Goal: Information Seeking & Learning: Check status

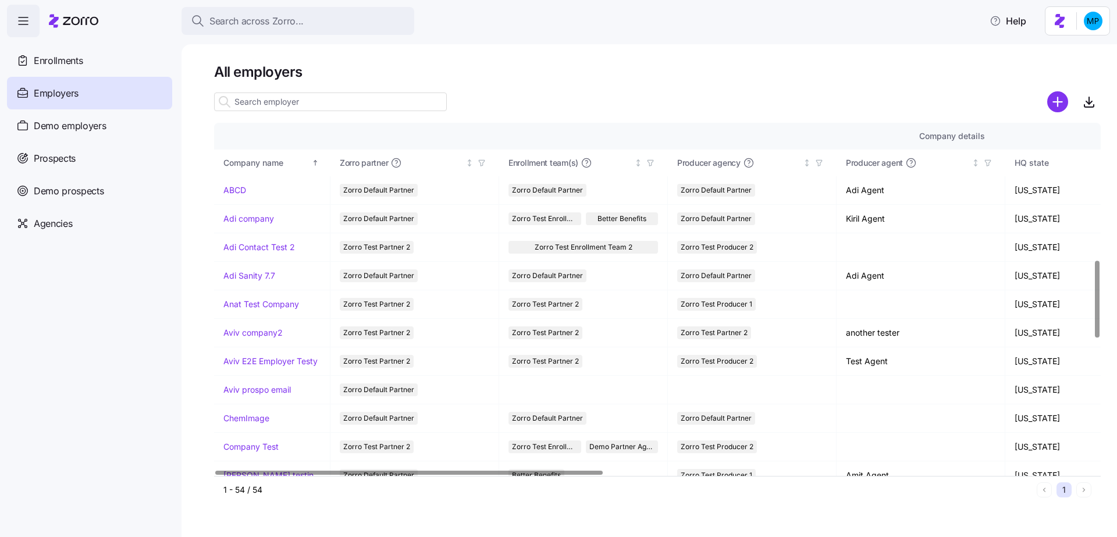
scroll to position [627, 0]
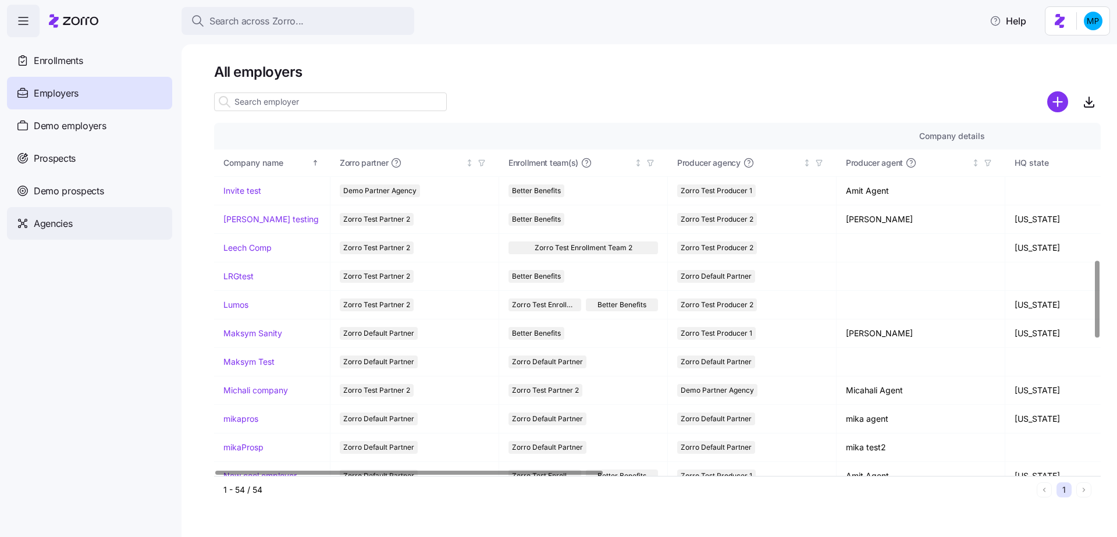
click at [63, 214] on div "Agencies" at bounding box center [89, 223] width 165 height 33
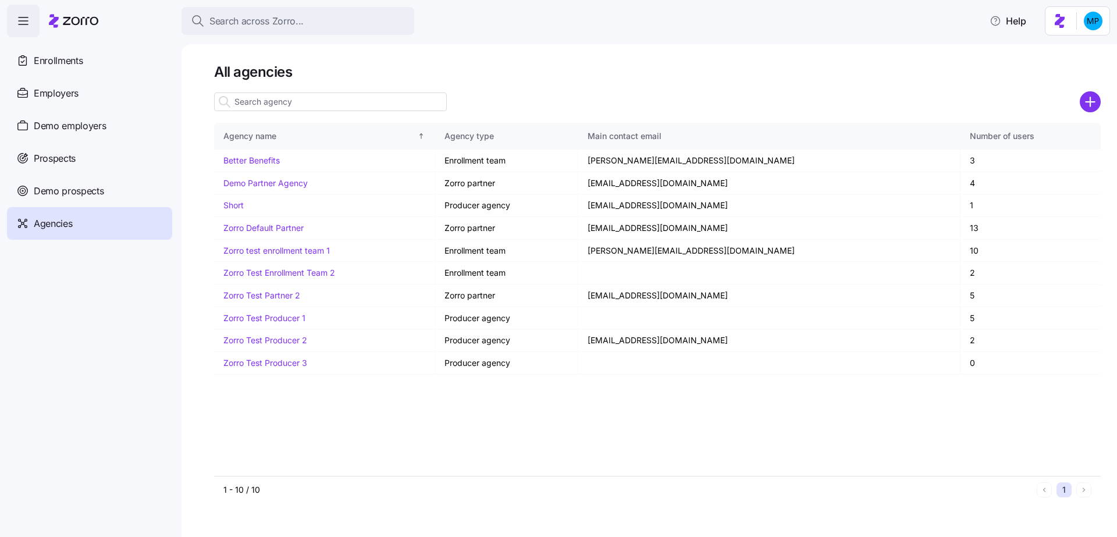
click at [275, 99] on input at bounding box center [330, 102] width 233 height 19
click at [255, 161] on link "Better Benefits" at bounding box center [251, 160] width 56 height 10
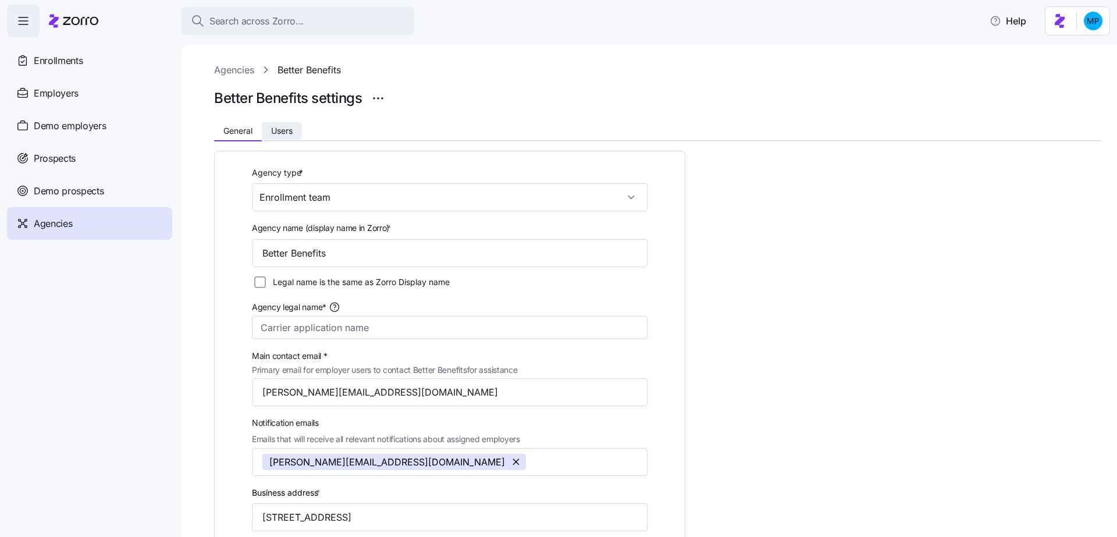
click at [280, 137] on button "Users" at bounding box center [282, 130] width 40 height 17
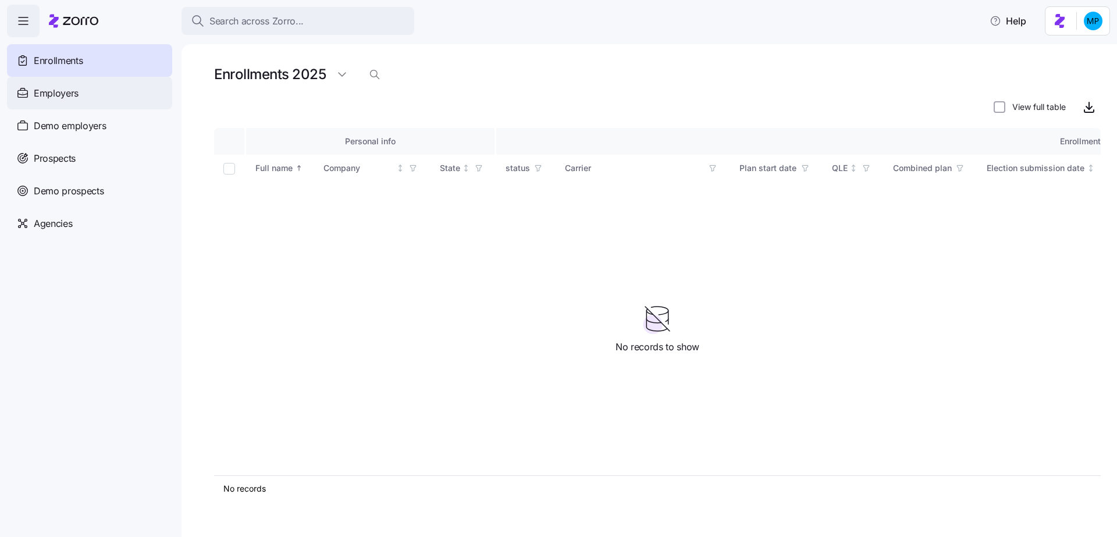
click at [63, 97] on span "Employers" at bounding box center [56, 93] width 45 height 15
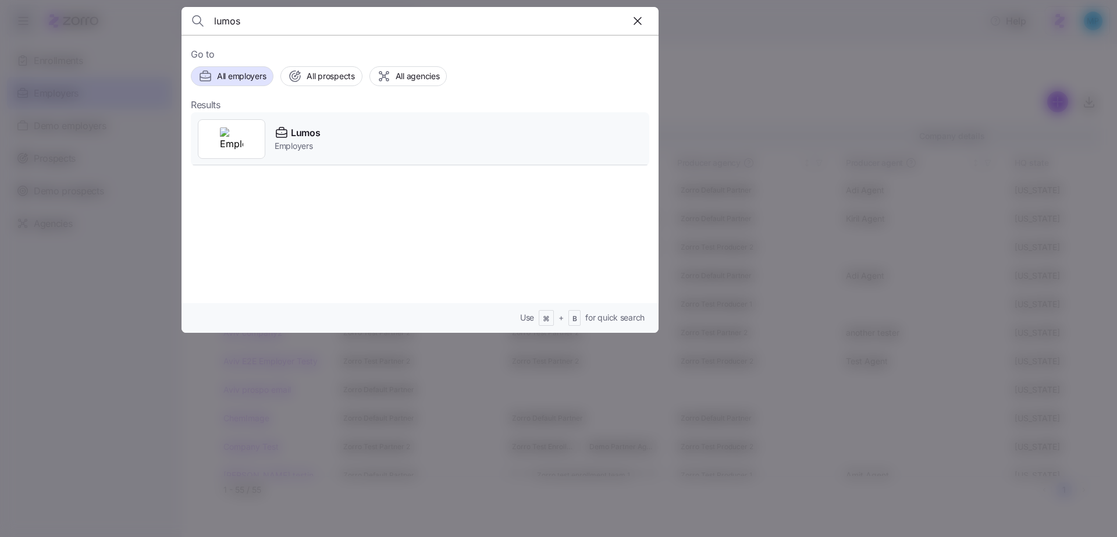
type input "lumos"
click at [342, 145] on div "Lumos Employers" at bounding box center [420, 139] width 458 height 54
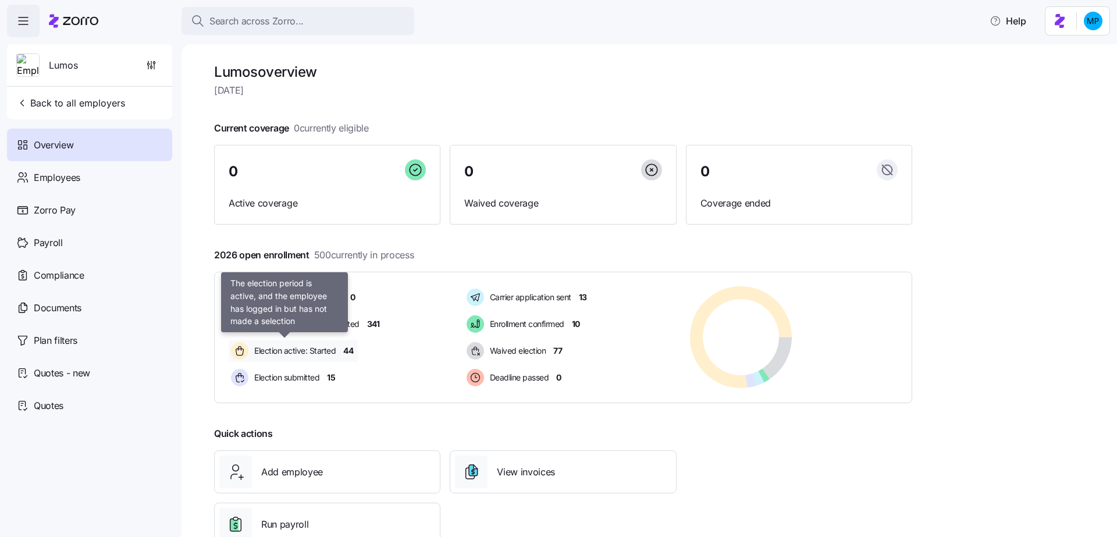
click at [313, 347] on span "Election active: Started" at bounding box center [293, 351] width 85 height 12
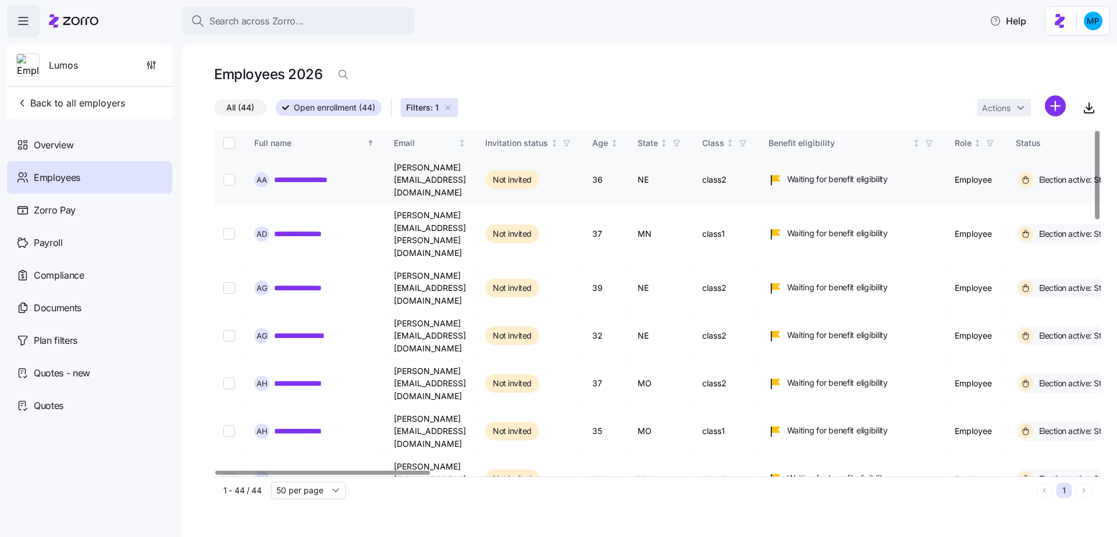
click at [315, 174] on link "**********" at bounding box center [314, 180] width 80 height 12
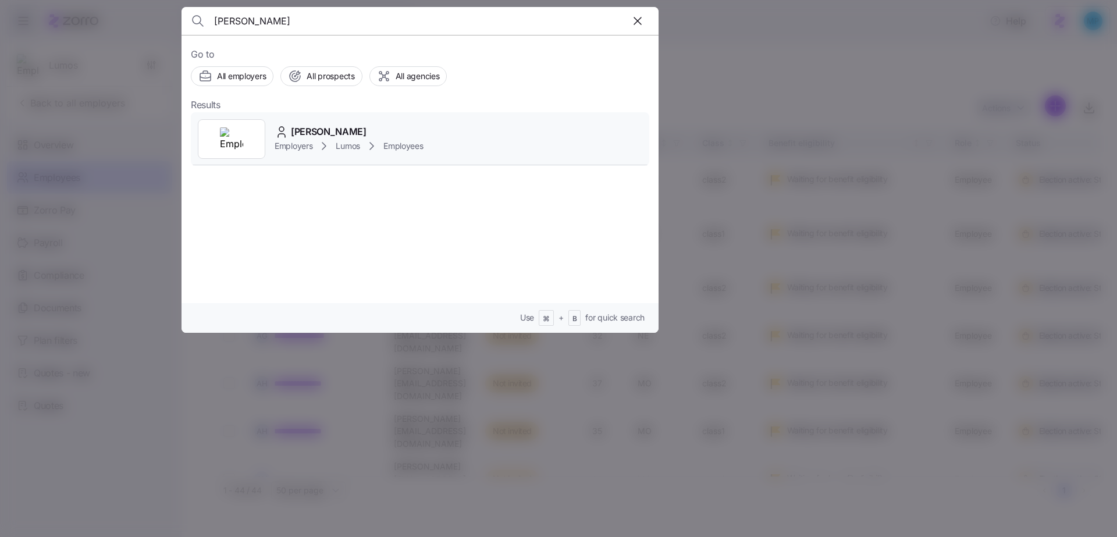
type input "amanda w"
click at [370, 139] on icon at bounding box center [372, 146] width 14 height 14
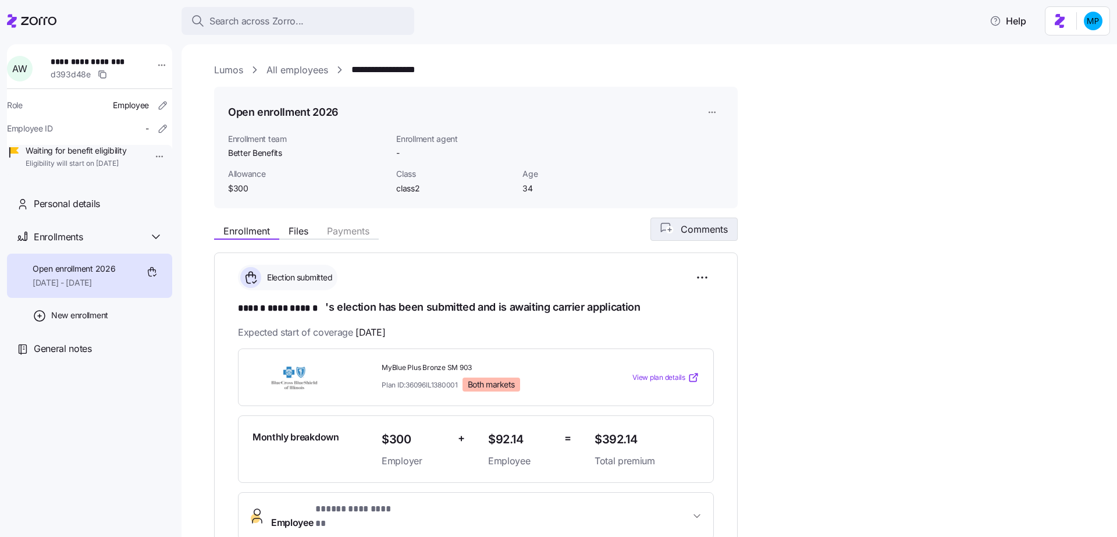
click at [692, 240] on button "Comments" at bounding box center [693, 229] width 87 height 23
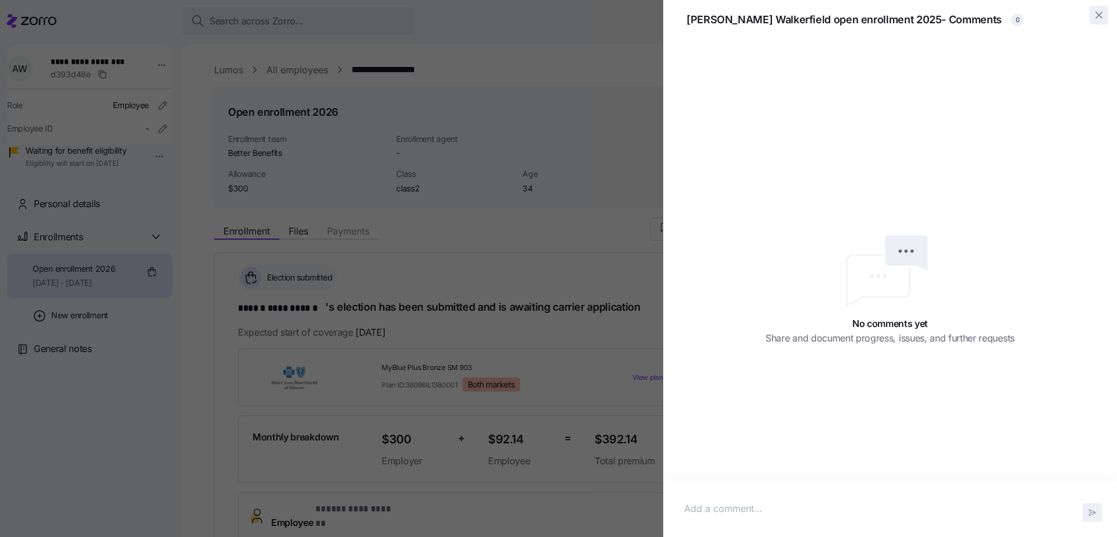
click at [1100, 18] on icon "button" at bounding box center [1099, 15] width 12 height 12
